Goal: Check status: Check status

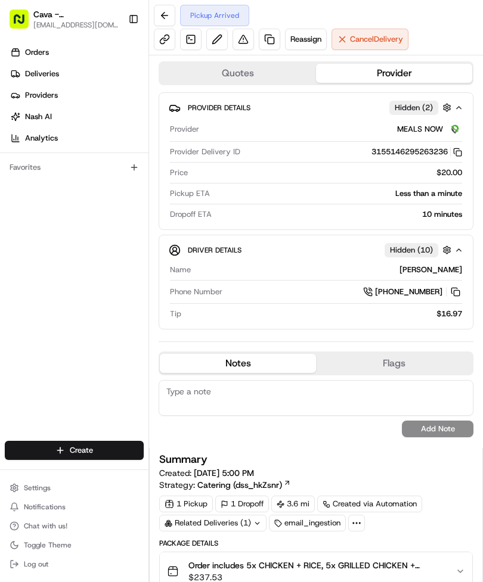
click at [166, 16] on button at bounding box center [164, 15] width 21 height 21
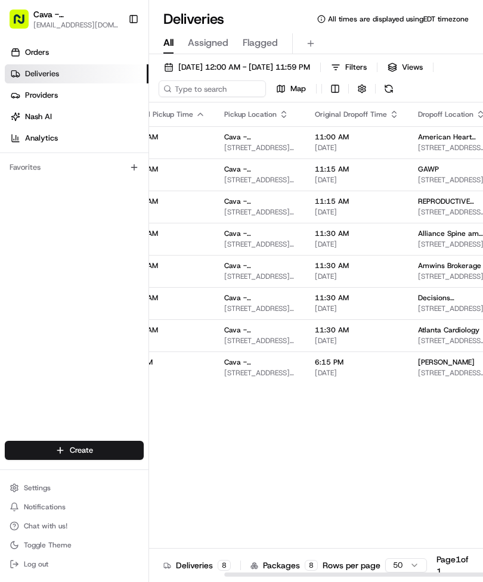
scroll to position [0, 119]
click at [384, 319] on td "11:30 AM 08/22/2025" at bounding box center [355, 303] width 103 height 32
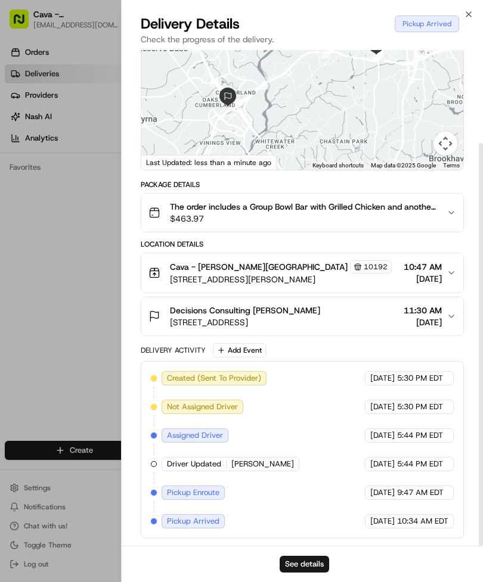
scroll to position [114, 0]
click at [315, 558] on button "See details" at bounding box center [304, 564] width 49 height 17
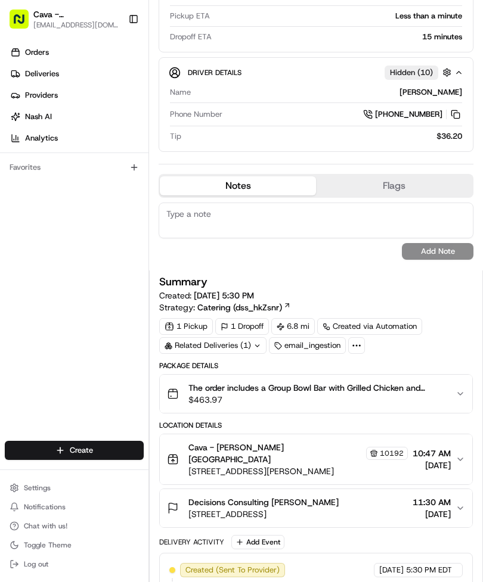
scroll to position [177, 0]
click at [241, 399] on span "$463.97" at bounding box center [316, 401] width 257 height 12
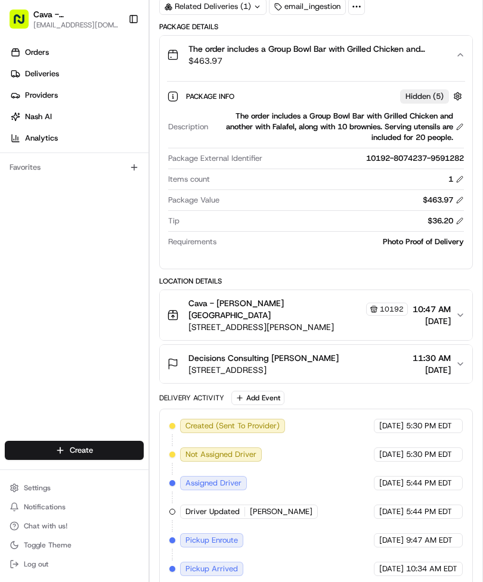
scroll to position [516, 0]
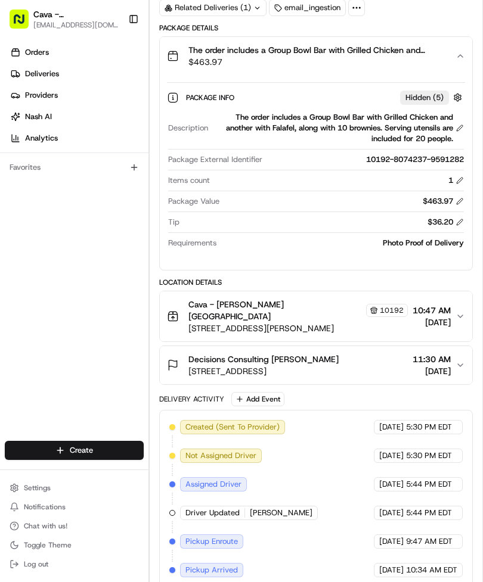
click at [182, 359] on div "Decisions Consulting [PERSON_NAME] [STREET_ADDRESS]" at bounding box center [253, 365] width 172 height 24
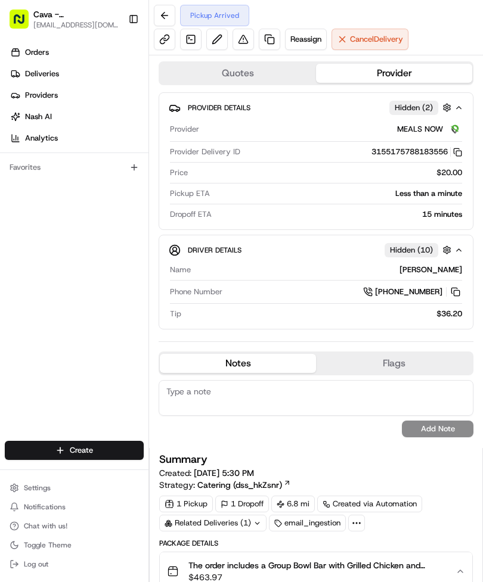
scroll to position [0, 0]
click at [161, 8] on button at bounding box center [164, 15] width 21 height 21
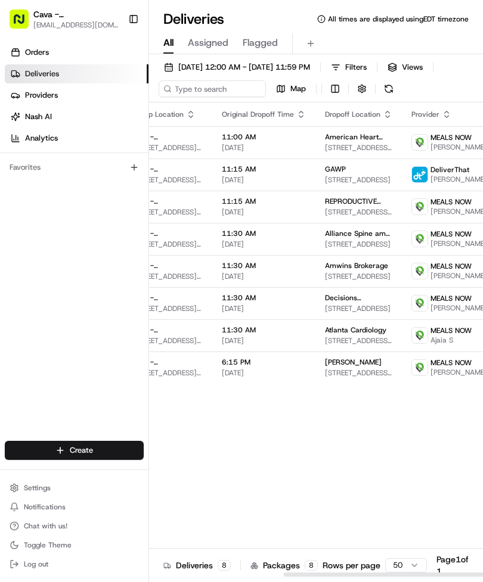
scroll to position [0, 210]
click at [344, 206] on span "REPRODUCTIVE BIOLOGY ASSOCIATES" at bounding box center [358, 202] width 67 height 10
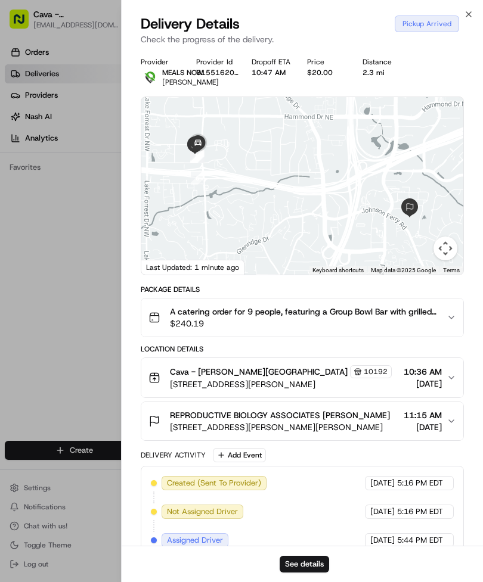
click at [378, 421] on div "REPRODUCTIVE BIOLOGY ASSOCIATES [PERSON_NAME]" at bounding box center [280, 415] width 220 height 12
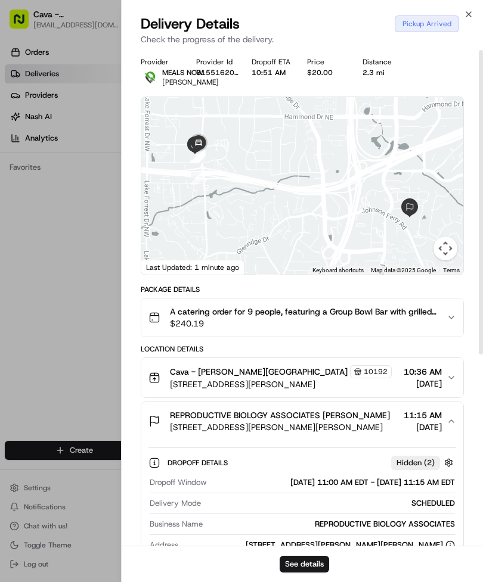
scroll to position [0, 0]
click at [471, 12] on icon "button" at bounding box center [469, 15] width 10 height 10
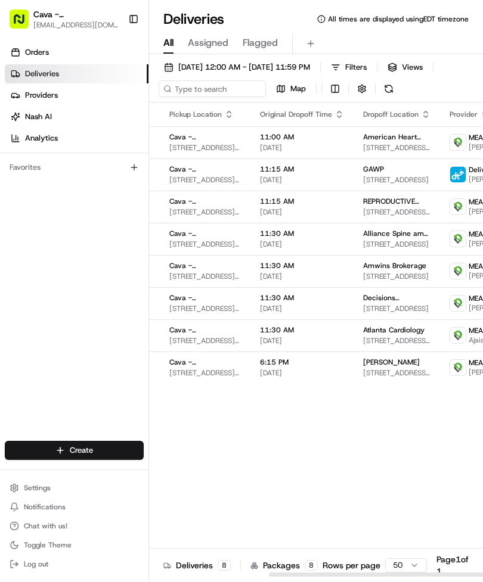
scroll to position [0, 195]
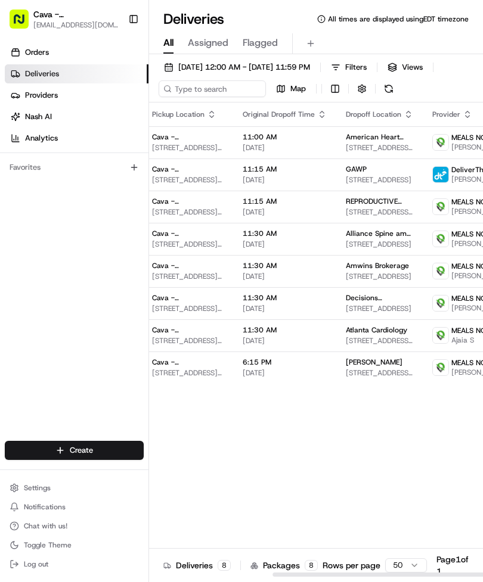
click at [355, 271] on span "Amwins Brokerage" at bounding box center [377, 266] width 63 height 10
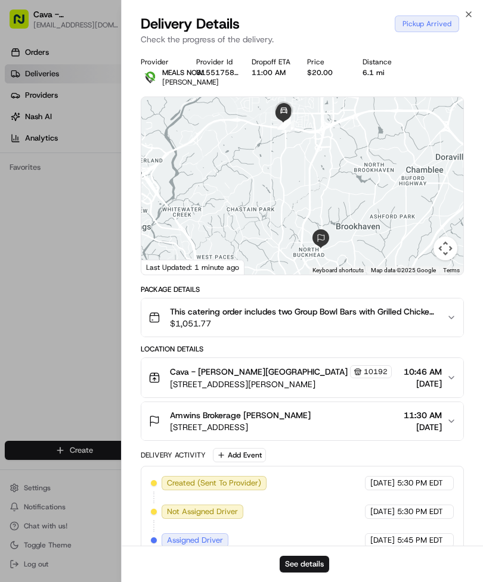
click at [410, 421] on span "11:30 AM" at bounding box center [422, 415] width 38 height 12
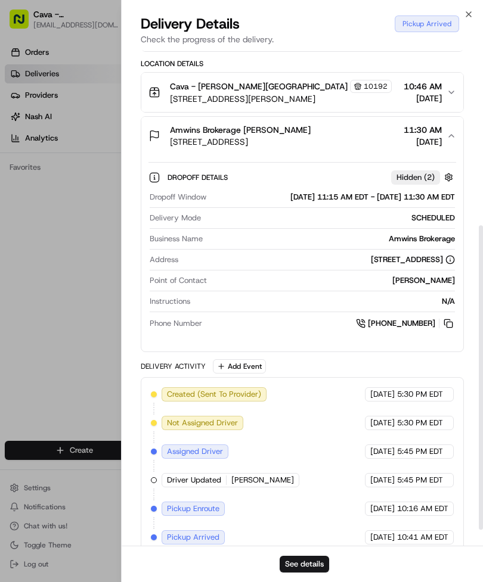
scroll to position [286, 0]
click at [481, 13] on div "Close Delivery Details Pickup Arrived Check the progress of the delivery. Provi…" at bounding box center [302, 291] width 362 height 582
click at [481, 8] on div "Close Delivery Details Pickup Arrived Check the progress of the delivery. Provi…" at bounding box center [302, 291] width 362 height 582
click at [472, 11] on icon "button" at bounding box center [469, 15] width 10 height 10
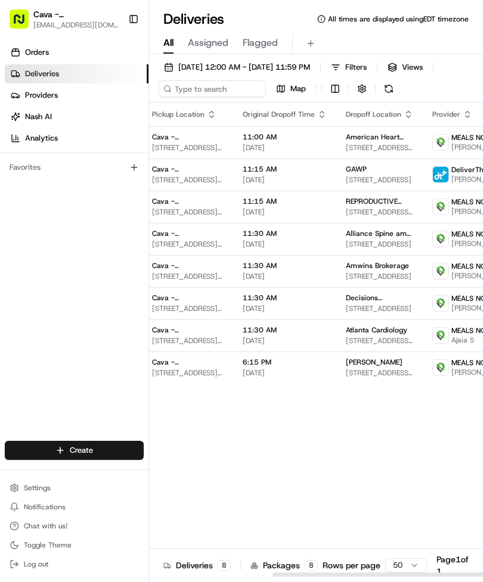
click at [372, 238] on span "Alliance Spine amd Pain" at bounding box center [379, 234] width 67 height 10
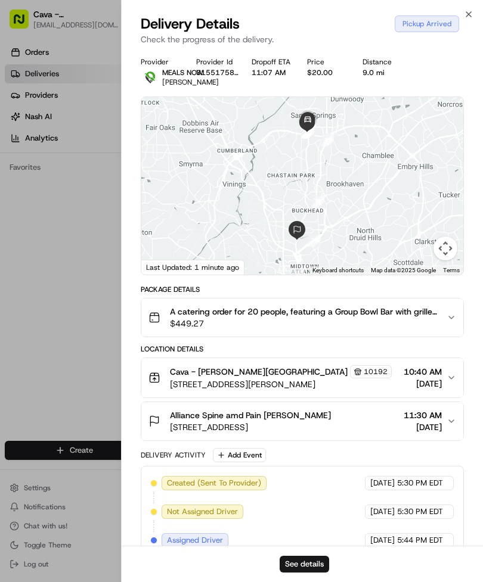
click at [451, 426] on icon "button" at bounding box center [451, 422] width 10 height 10
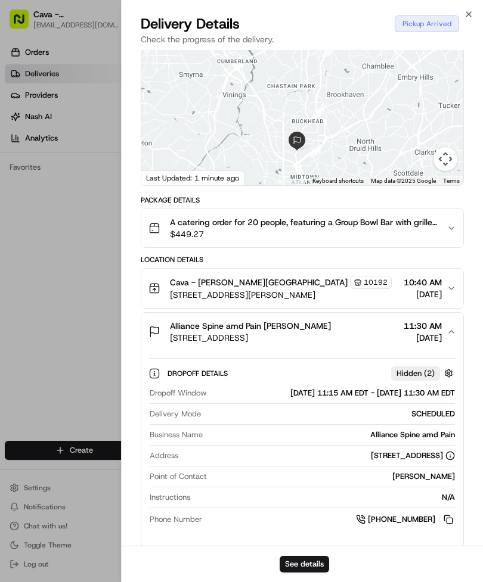
scroll to position [0, 89]
click at [482, 7] on div "Close Delivery Details Pickup Arrived Check the progress of the delivery. Provi…" at bounding box center [302, 291] width 362 height 582
click at [472, 11] on icon "button" at bounding box center [469, 15] width 10 height 10
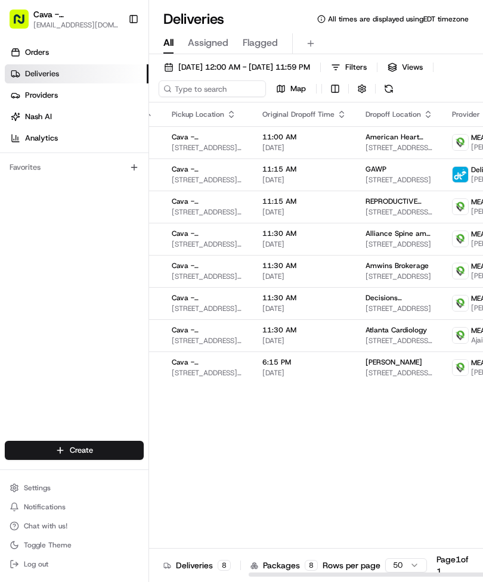
scroll to position [0, 176]
click at [367, 238] on span "Alliance Spine amd Pain" at bounding box center [398, 234] width 67 height 10
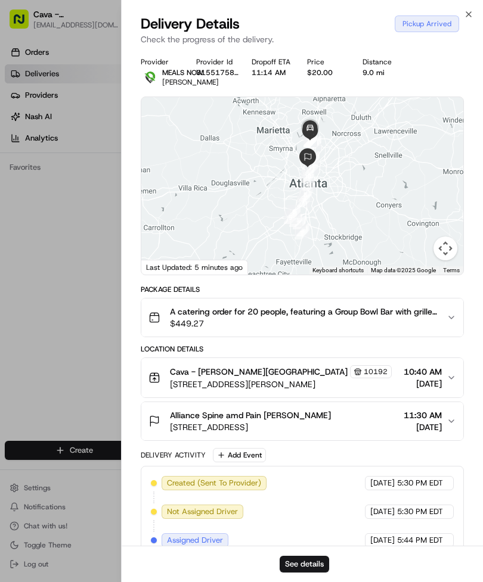
click at [474, 2] on div "Close Delivery Details Pickup Arrived Check the progress of the delivery. Provi…" at bounding box center [302, 291] width 362 height 582
click at [473, 12] on icon "button" at bounding box center [469, 15] width 10 height 10
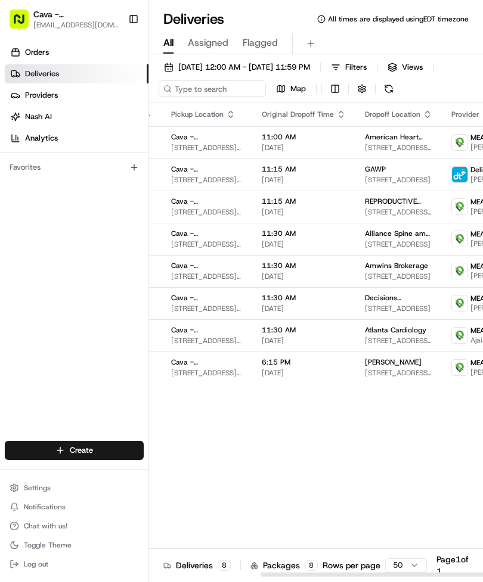
click at [390, 271] on span "Amwins Brokerage" at bounding box center [396, 266] width 63 height 10
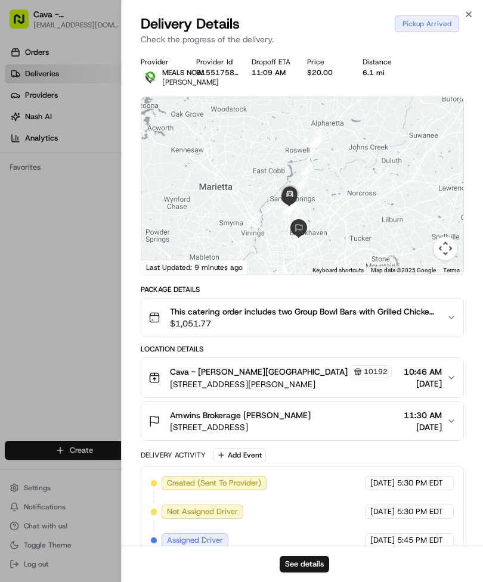
click at [430, 421] on span "11:30 AM" at bounding box center [422, 415] width 38 height 12
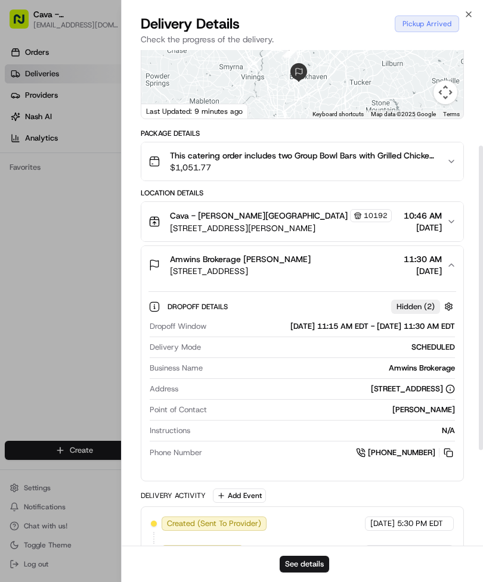
scroll to position [156, 0]
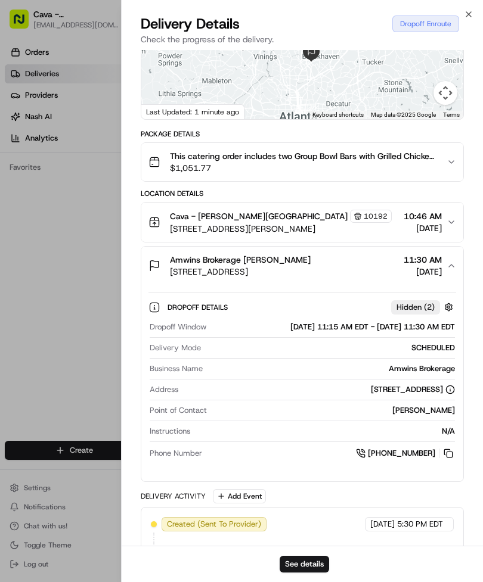
click at [473, 11] on icon "button" at bounding box center [469, 15] width 10 height 10
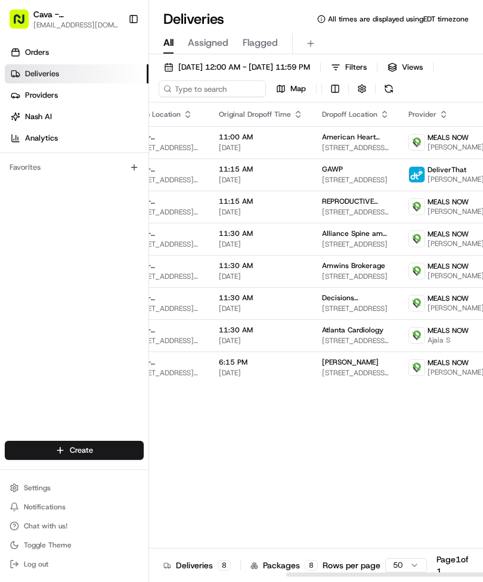
scroll to position [0, 217]
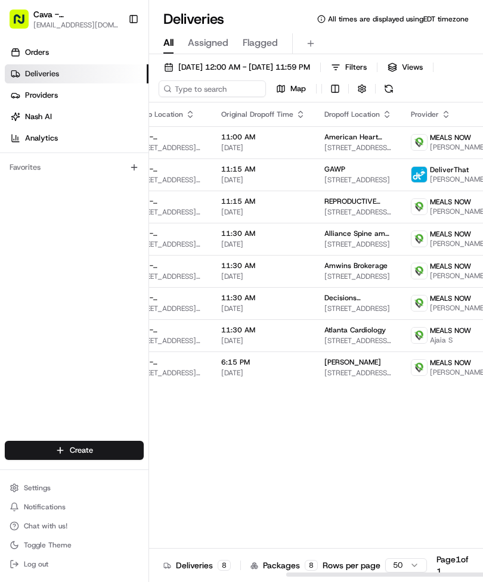
click at [353, 346] on div "Atlanta Cardiology [STREET_ADDRESS][PERSON_NAME]" at bounding box center [357, 335] width 67 height 20
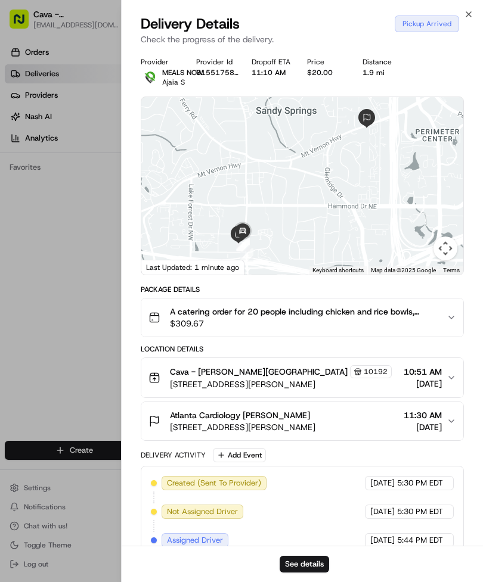
click at [439, 414] on span "11:30 AM" at bounding box center [422, 415] width 38 height 12
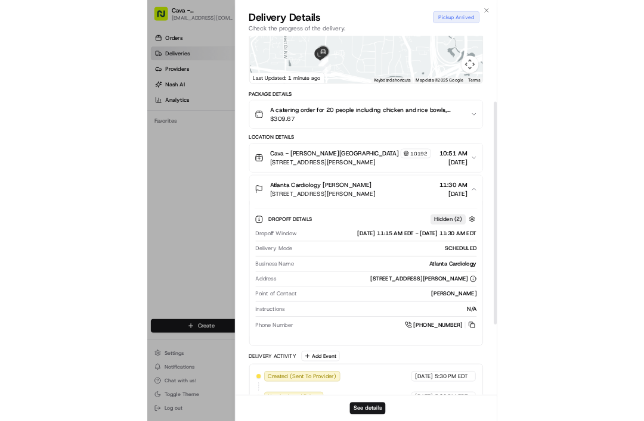
scroll to position [165, 0]
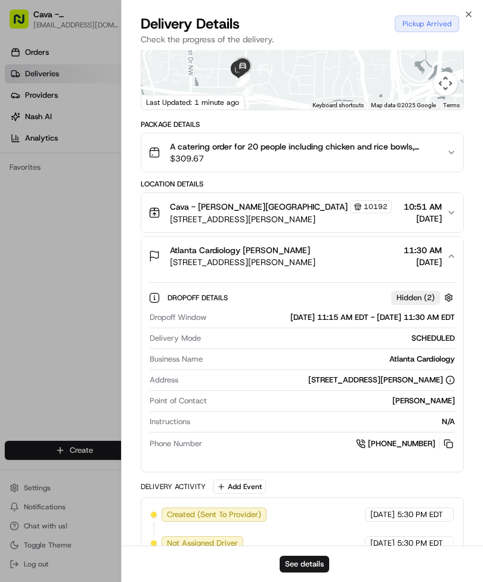
click at [2, 508] on div at bounding box center [241, 291] width 483 height 582
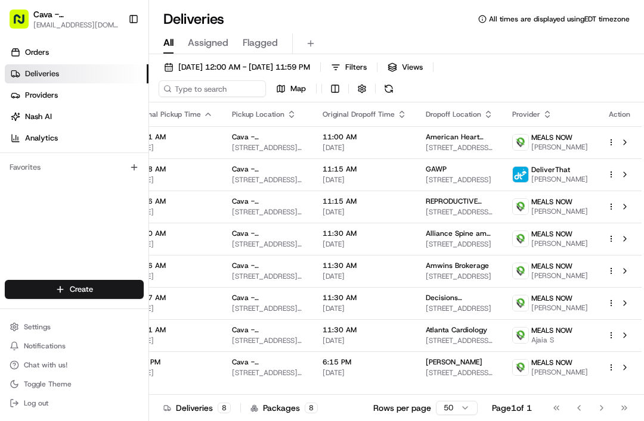
scroll to position [0, 89]
